Goal: Transaction & Acquisition: Book appointment/travel/reservation

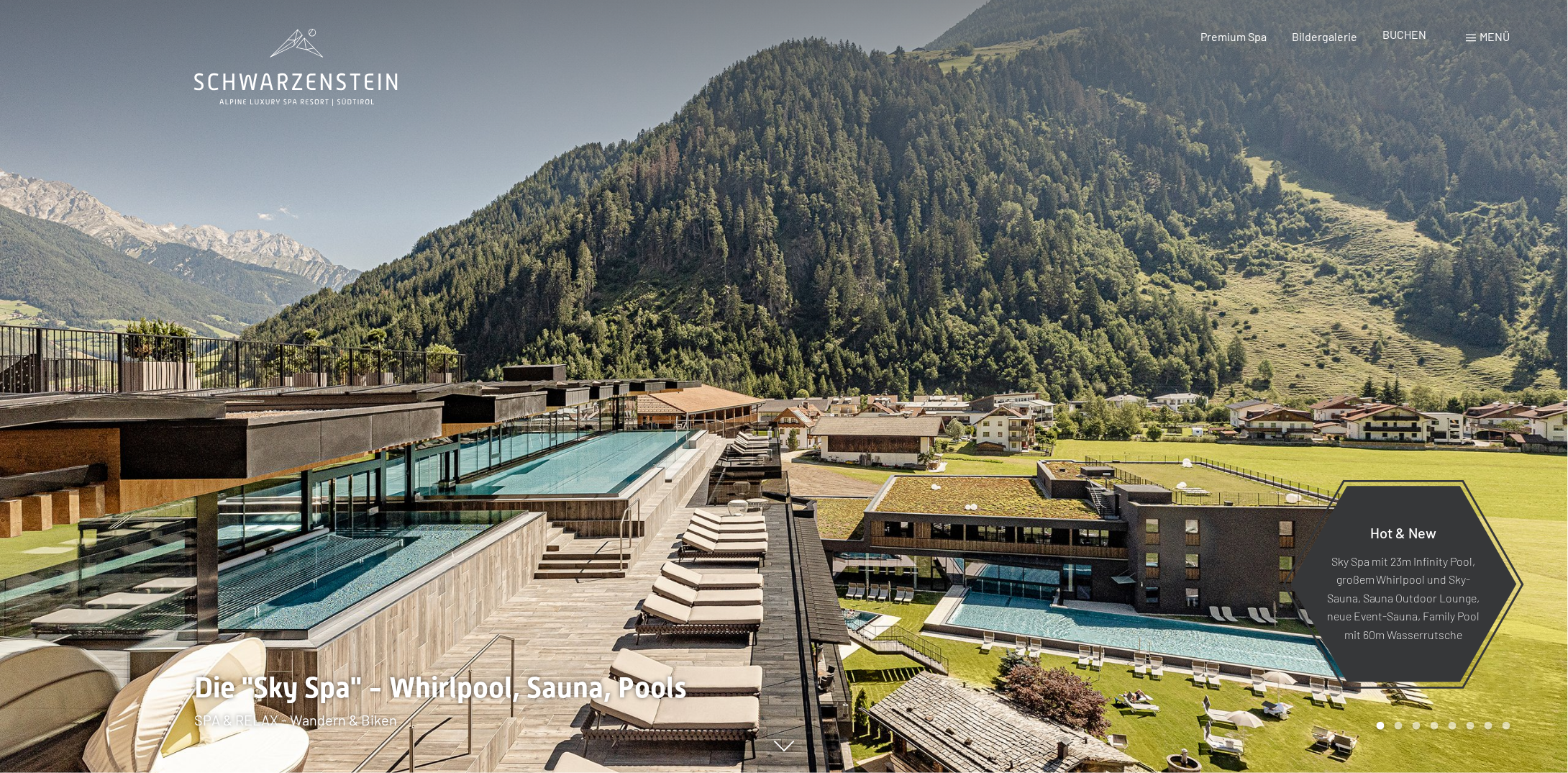
click at [1407, 43] on div "Premium Spa Bildergalerie BUCHEN" at bounding box center [1301, 37] width 302 height 16
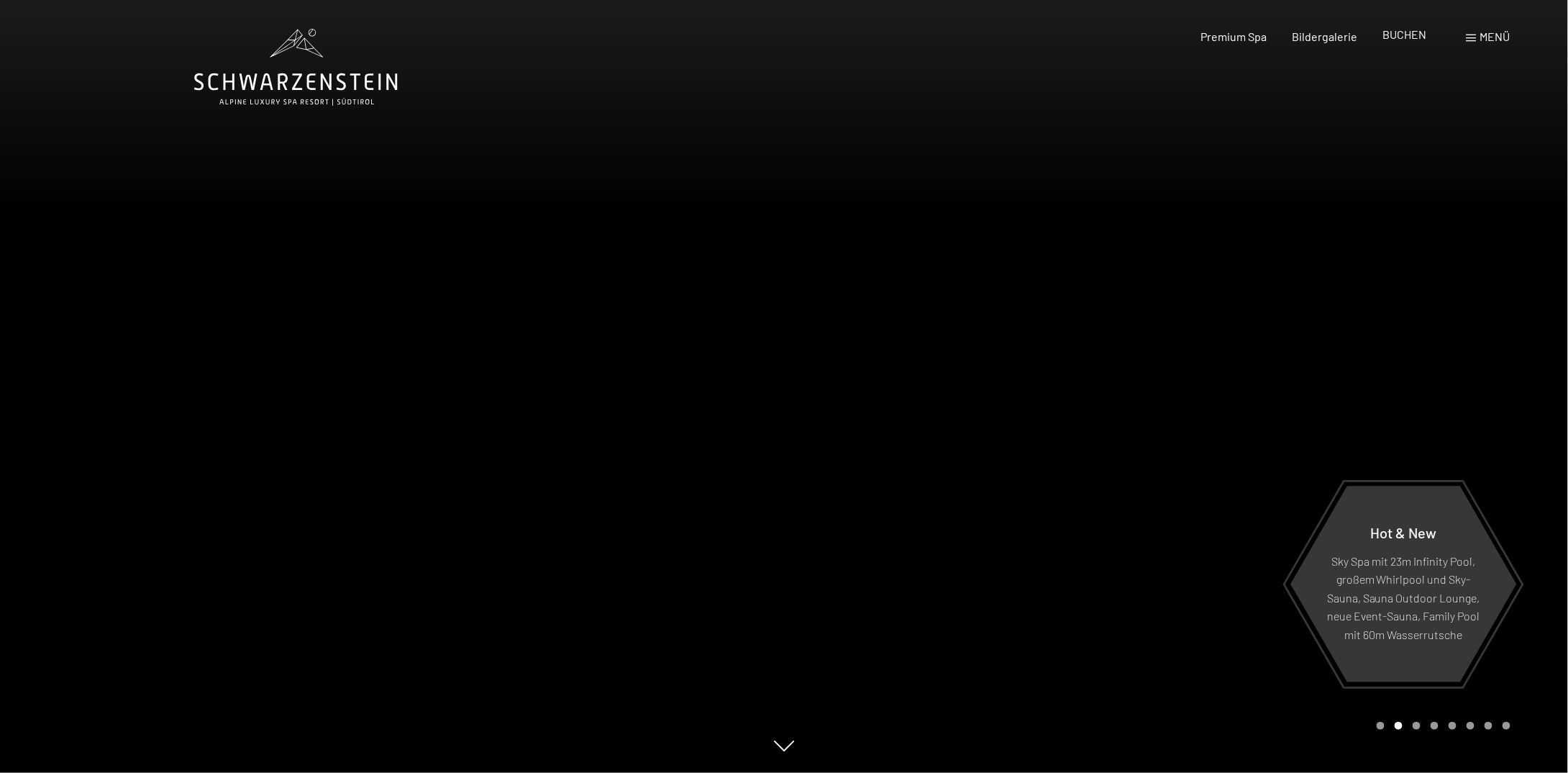
click at [1409, 33] on span "BUCHEN" at bounding box center [1405, 34] width 44 height 14
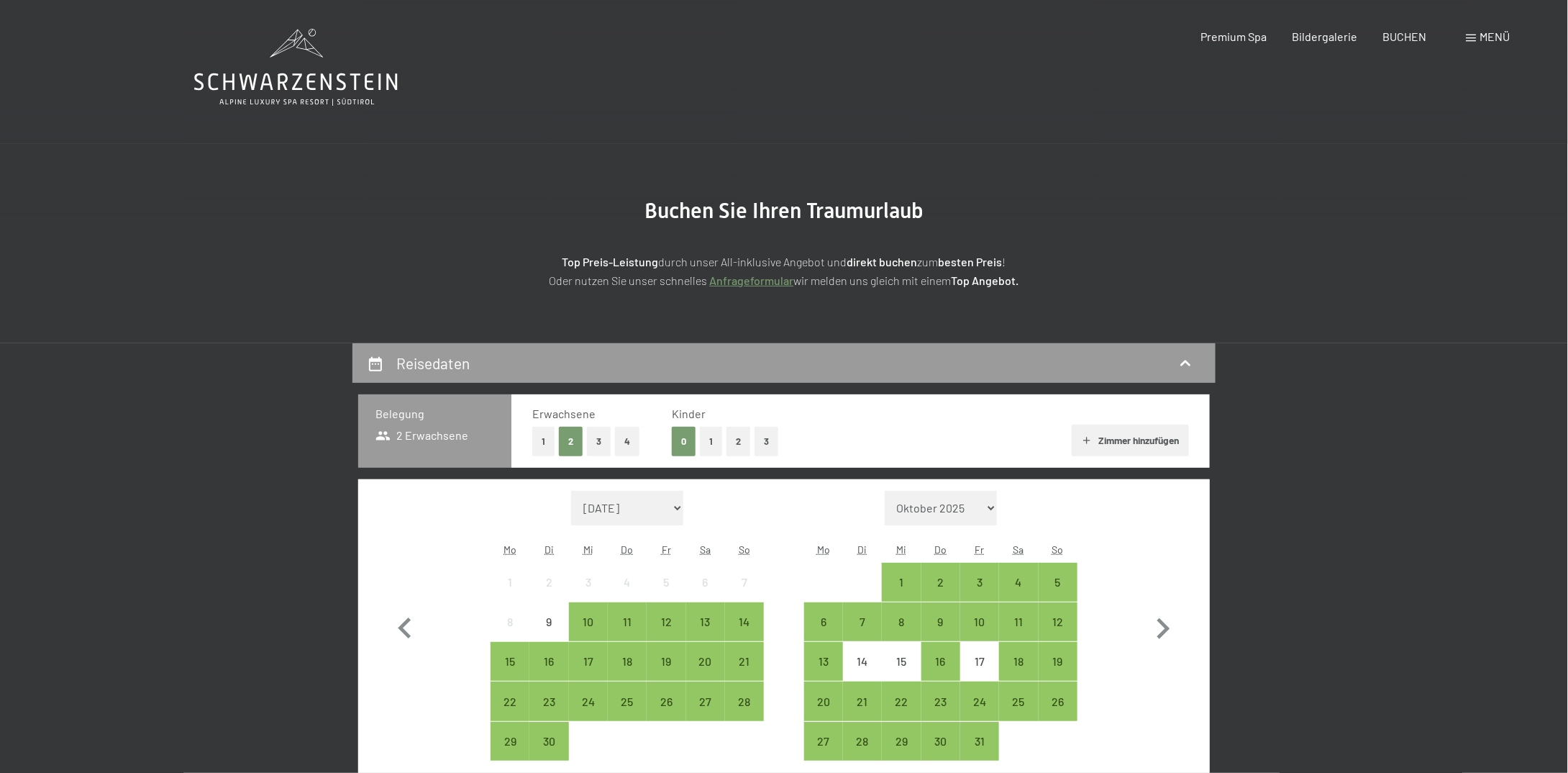
click at [766, 440] on button "3" at bounding box center [766, 441] width 24 height 30
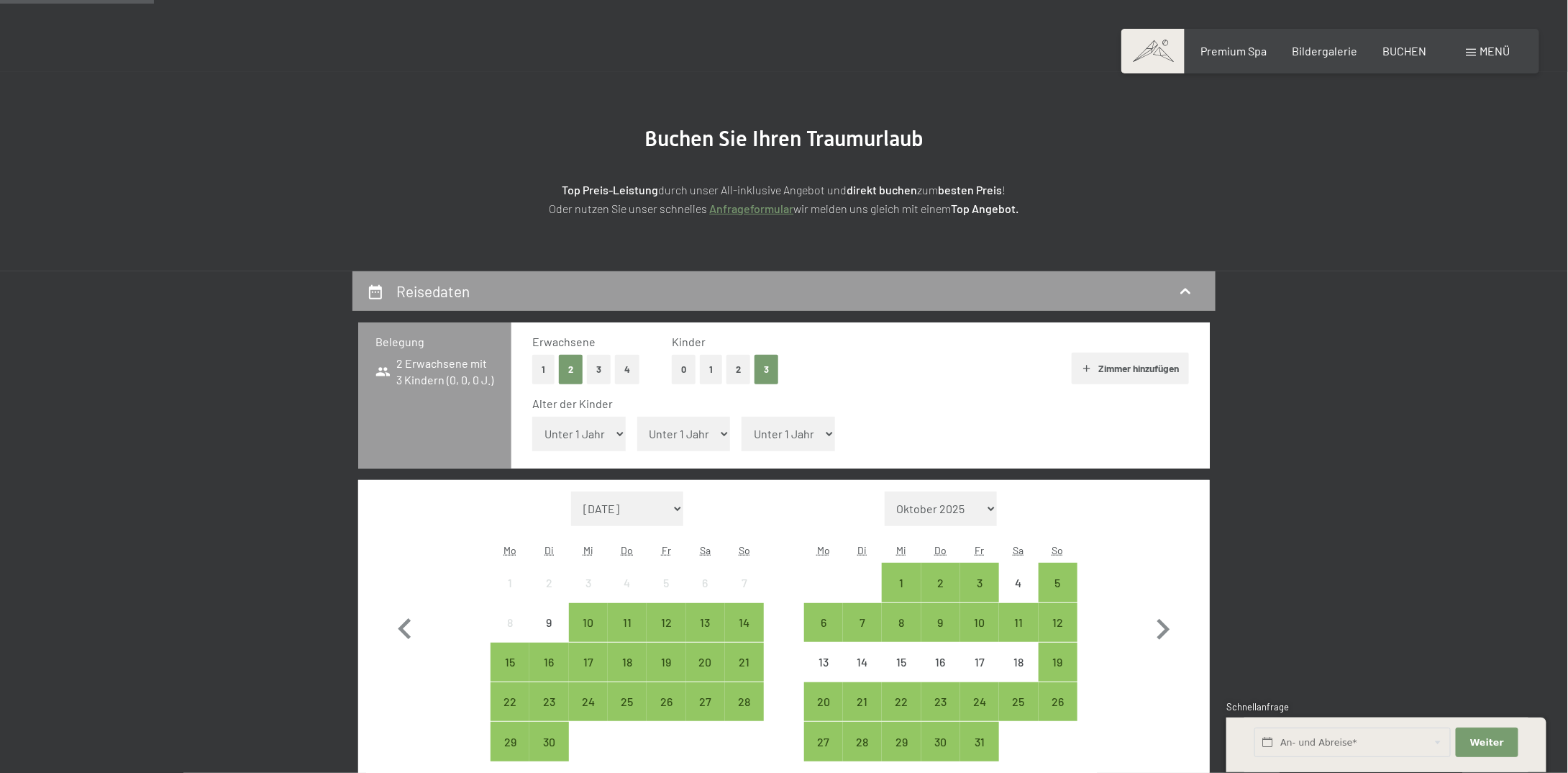
scroll to position [144, 0]
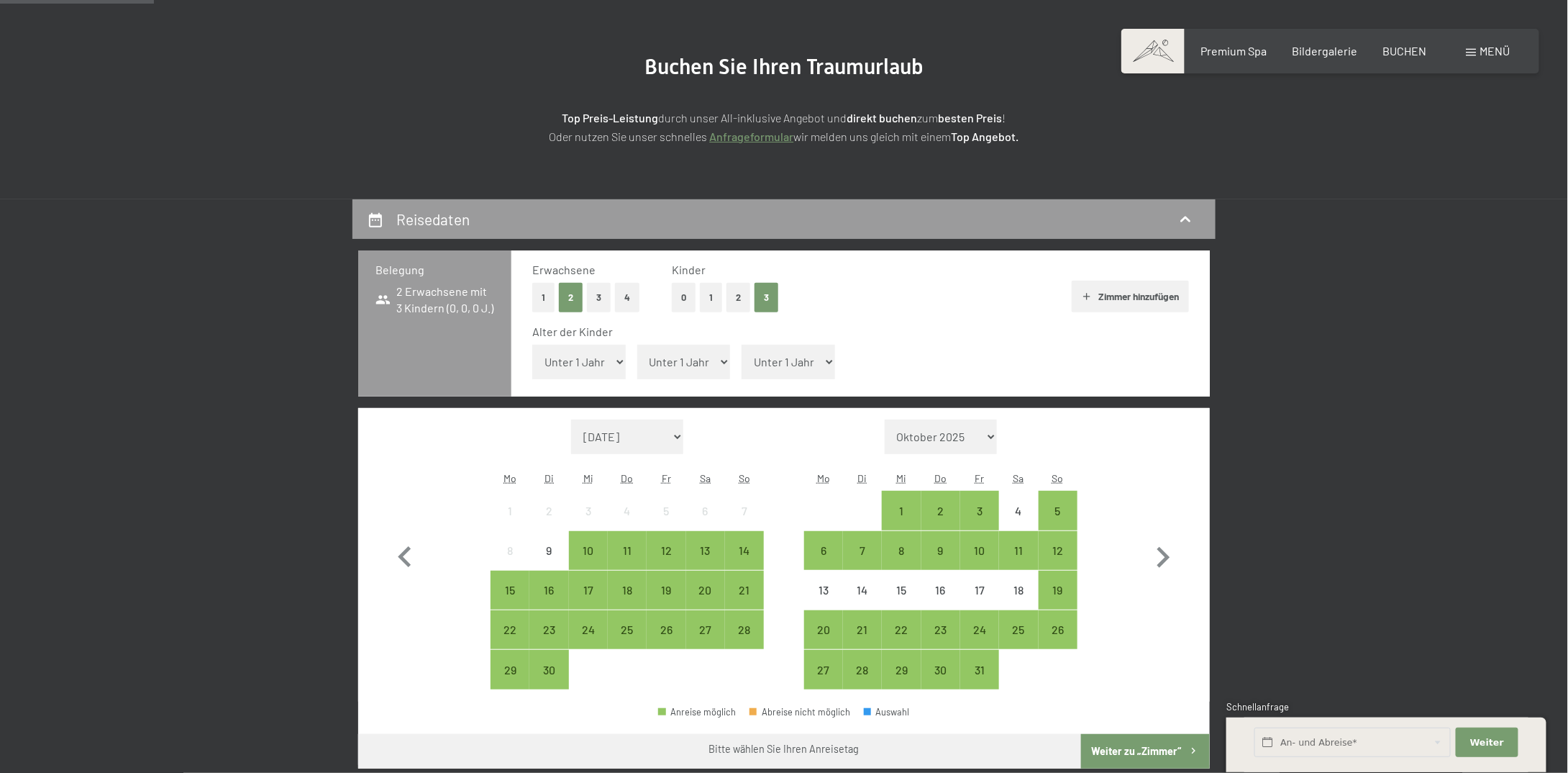
click at [602, 358] on select "Unter 1 Jahr 1 Jahr 2 Jahre 3 Jahre 4 Jahre 5 Jahre 6 Jahre 7 Jahre 8 Jahre 9 J…" at bounding box center [579, 362] width 93 height 35
select select "4"
click at [533, 345] on select "Unter 1 Jahr 1 Jahr 2 Jahre 3 Jahre 4 Jahre 5 Jahre 6 Jahre 7 Jahre 8 Jahre 9 J…" at bounding box center [579, 362] width 93 height 35
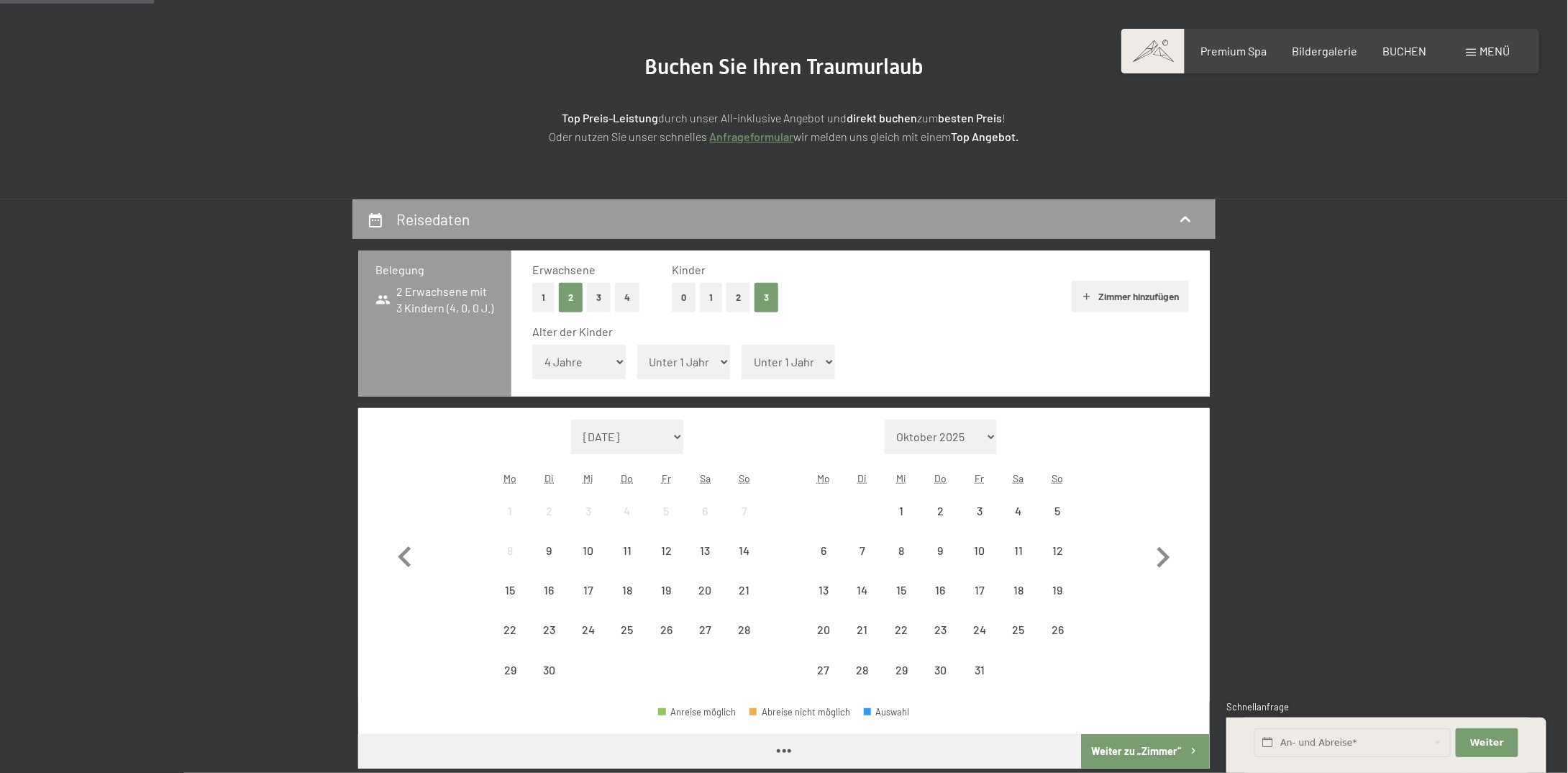
drag, startPoint x: 688, startPoint y: 369, endPoint x: 689, endPoint y: 376, distance: 7.1
click at [688, 369] on select "Unter 1 Jahr 1 Jahr 2 Jahre 3 Jahre 4 Jahre 5 Jahre 6 Jahre 7 Jahre 8 Jahre 9 J…" at bounding box center [684, 362] width 93 height 35
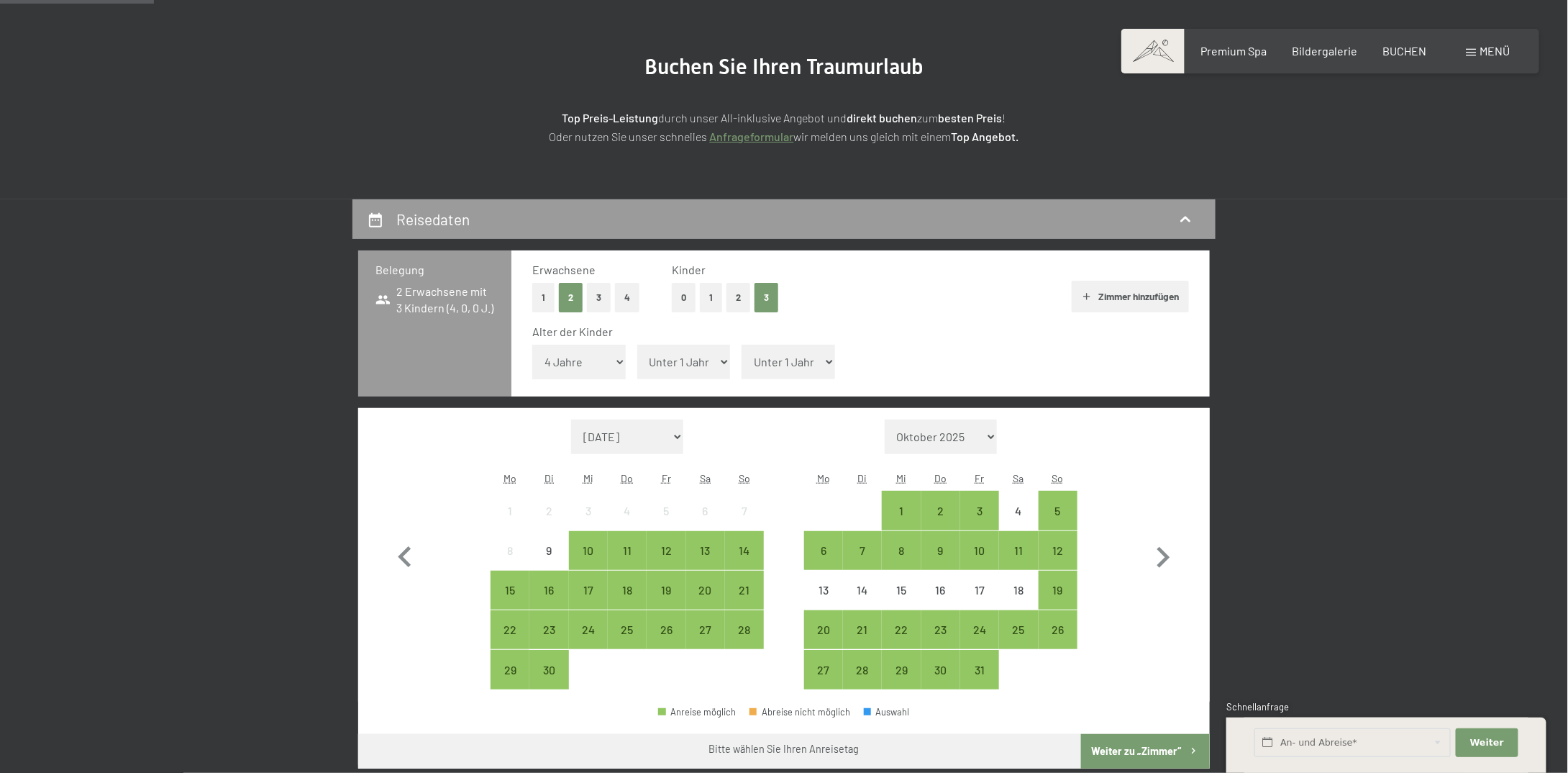
select select "5"
click at [637, 345] on select "Unter 1 Jahr 1 Jahr 2 Jahre 3 Jahre 4 Jahre 5 Jahre 6 Jahre 7 Jahre 8 Jahre 9 J…" at bounding box center [684, 362] width 93 height 35
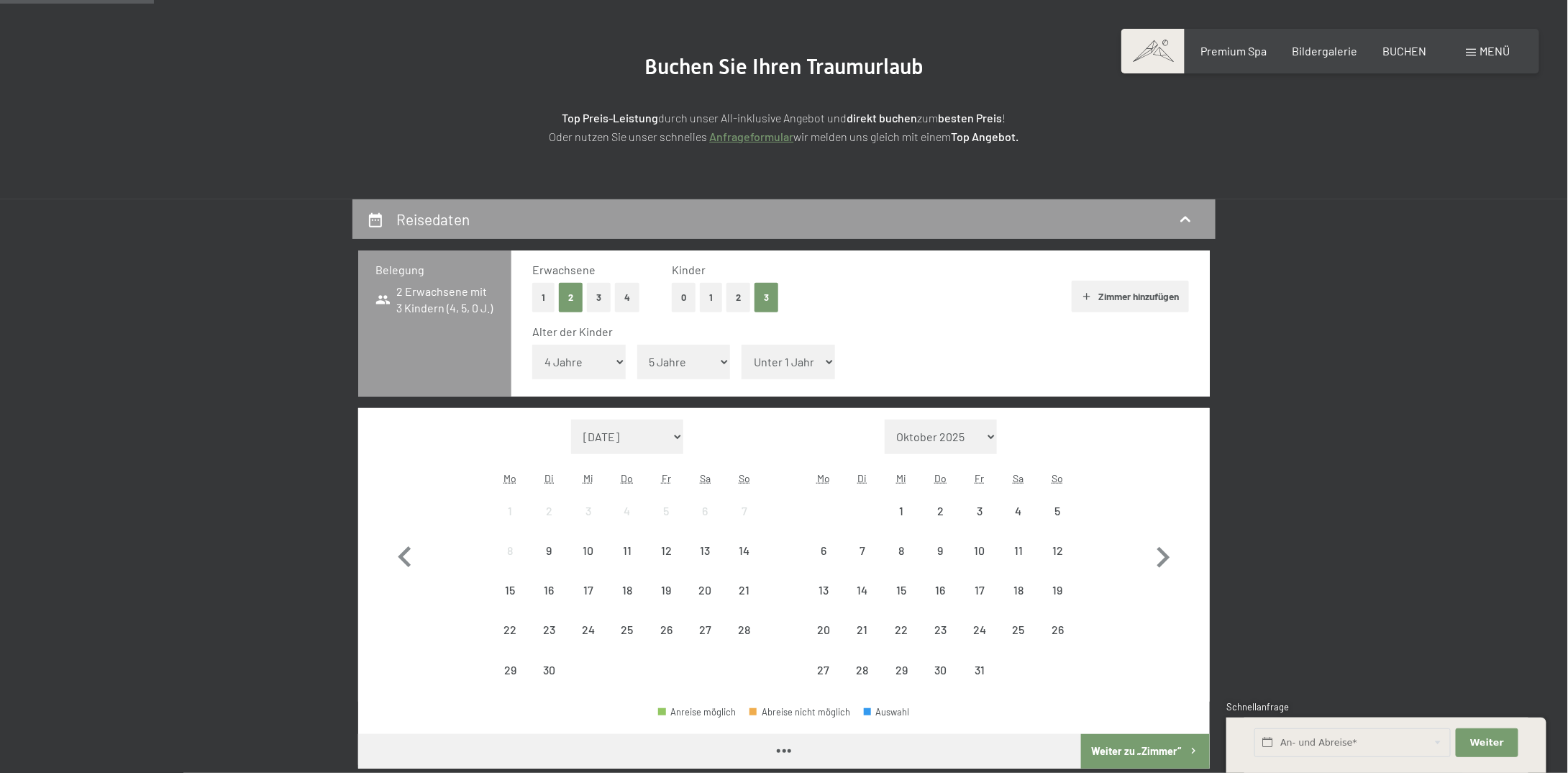
drag, startPoint x: 790, startPoint y: 354, endPoint x: 792, endPoint y: 365, distance: 11.2
click at [790, 357] on select "Unter 1 Jahr 1 Jahr 2 Jahre 3 Jahre 4 Jahre 5 Jahre 6 Jahre 7 Jahre 8 Jahre 9 J…" at bounding box center [788, 362] width 93 height 35
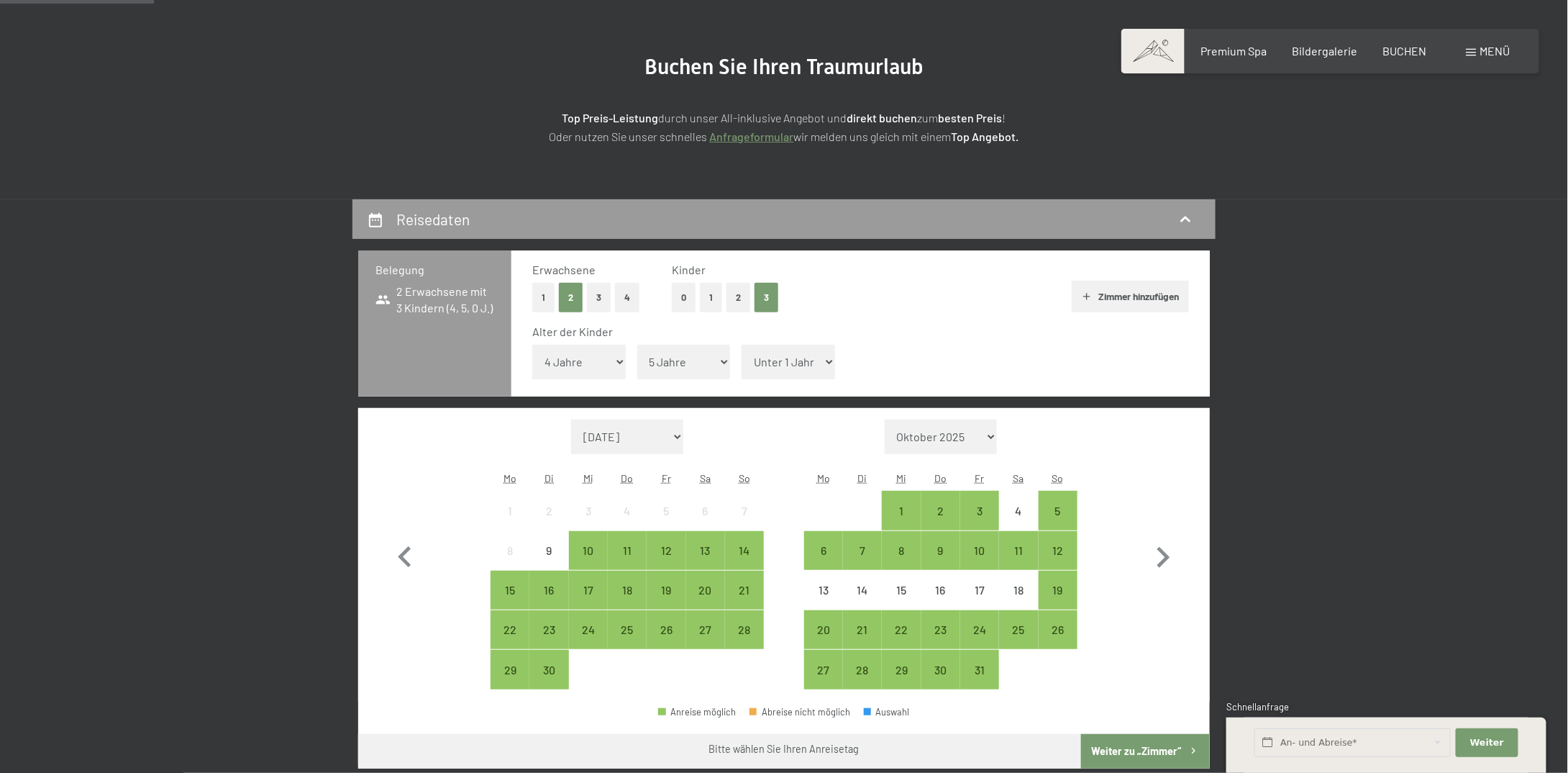
select select "9"
click at [741, 345] on select "Unter 1 Jahr 1 Jahr 2 Jahre 3 Jahre 4 Jahre 5 Jahre 6 Jahre 7 Jahre 8 Jahre 9 J…" at bounding box center [788, 362] width 93 height 35
click at [913, 513] on div "1" at bounding box center [901, 523] width 36 height 36
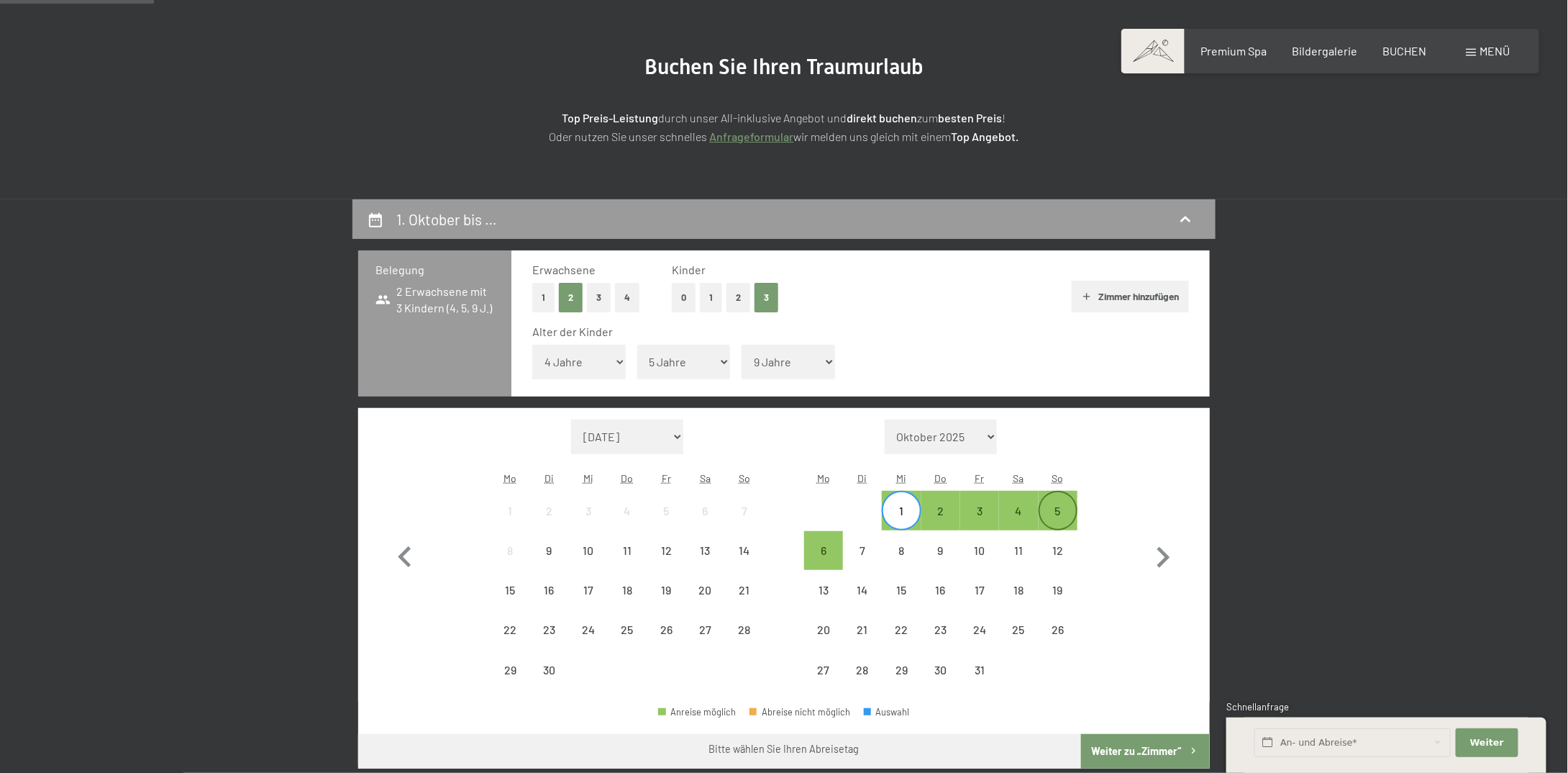
click at [1056, 516] on div "5" at bounding box center [1058, 523] width 36 height 36
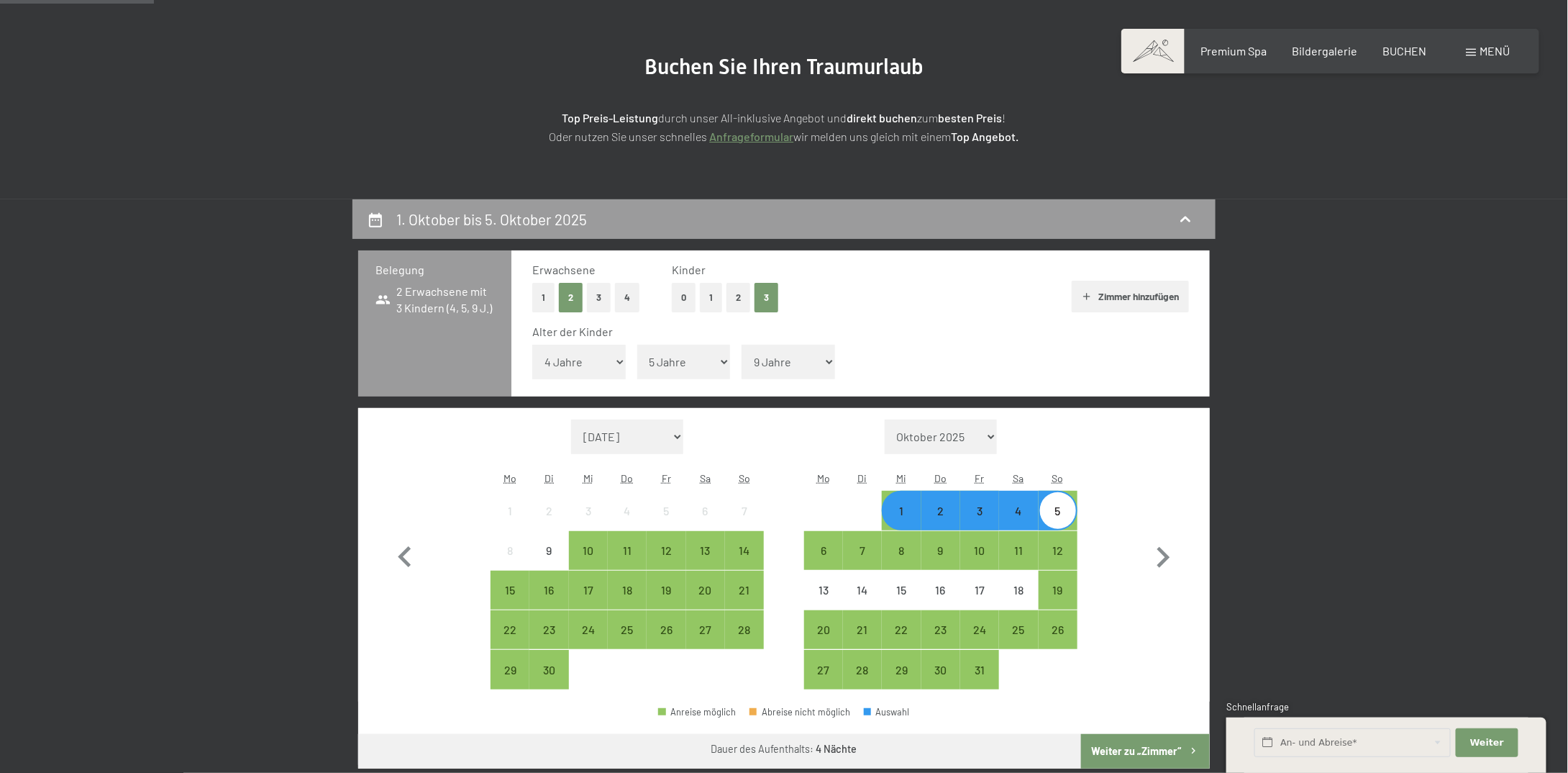
click at [1156, 752] on button "Weiter zu „Zimmer“" at bounding box center [1145, 751] width 129 height 35
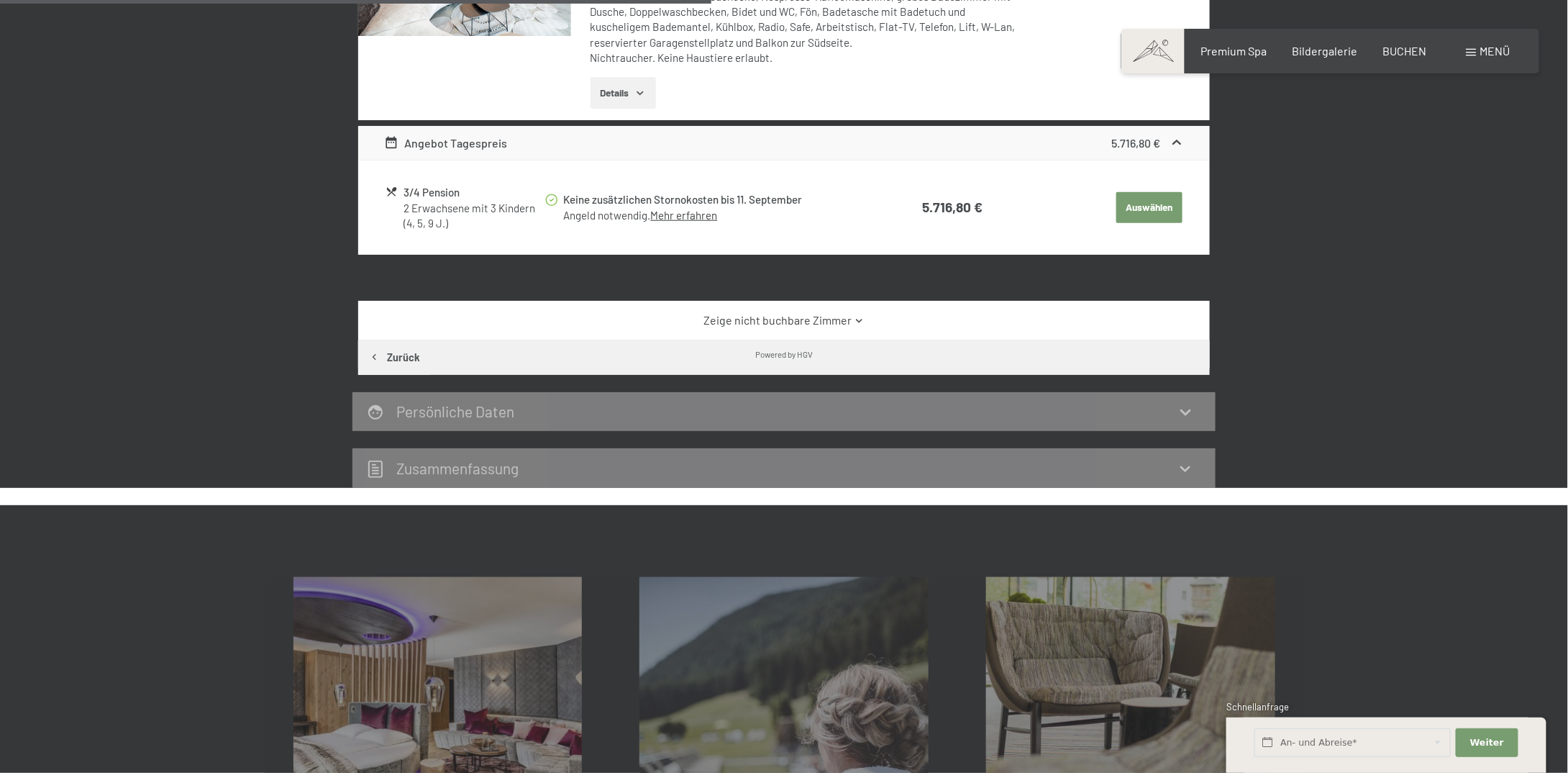
scroll to position [415, 0]
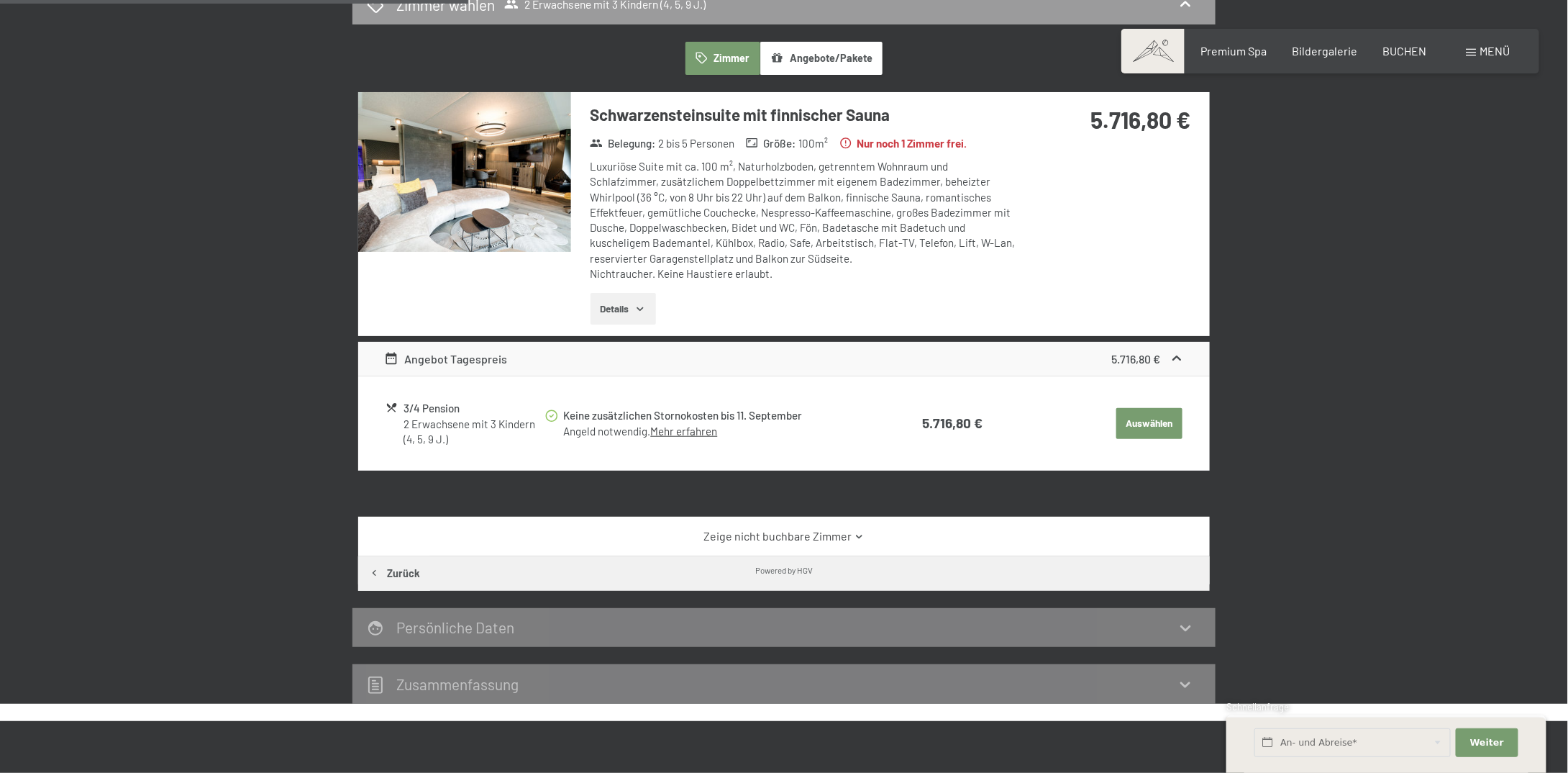
click at [611, 307] on button "Details" at bounding box center [623, 308] width 65 height 31
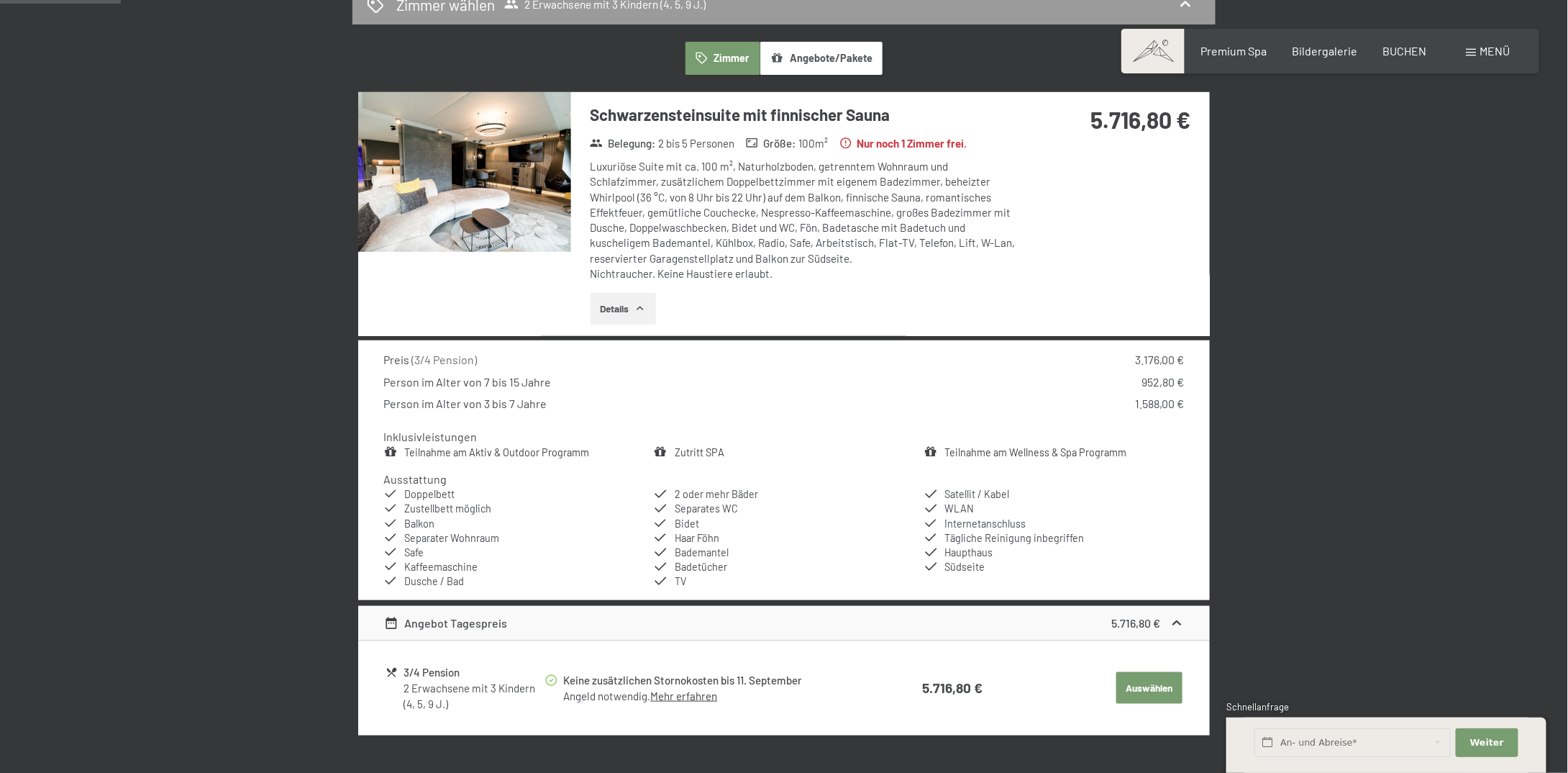
scroll to position [0, 0]
